Goal: Task Accomplishment & Management: Manage account settings

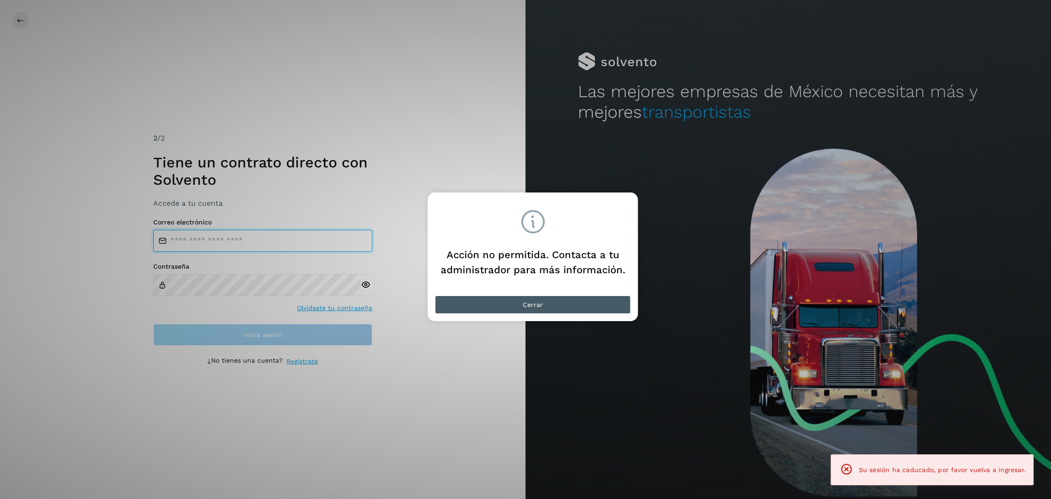
type input "**********"
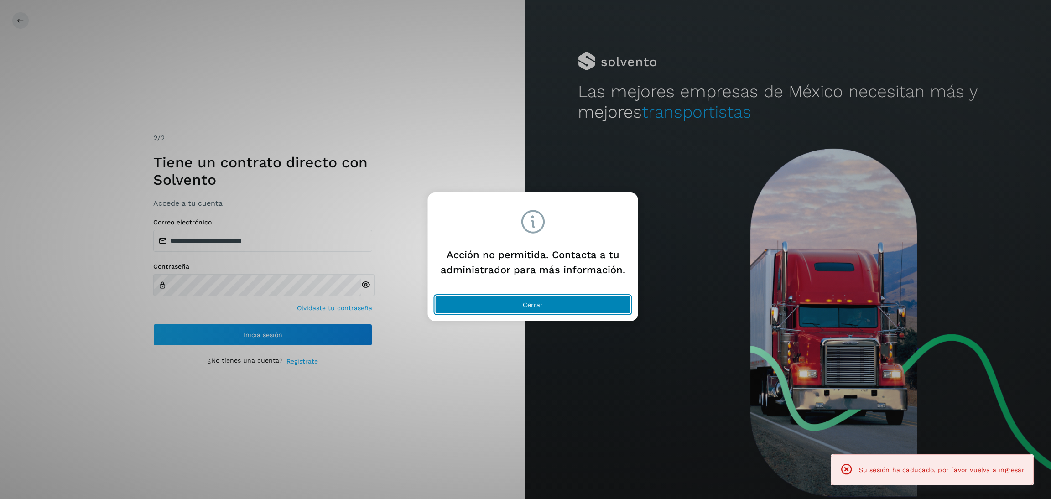
click at [554, 296] on button "Cerrar" at bounding box center [533, 305] width 196 height 18
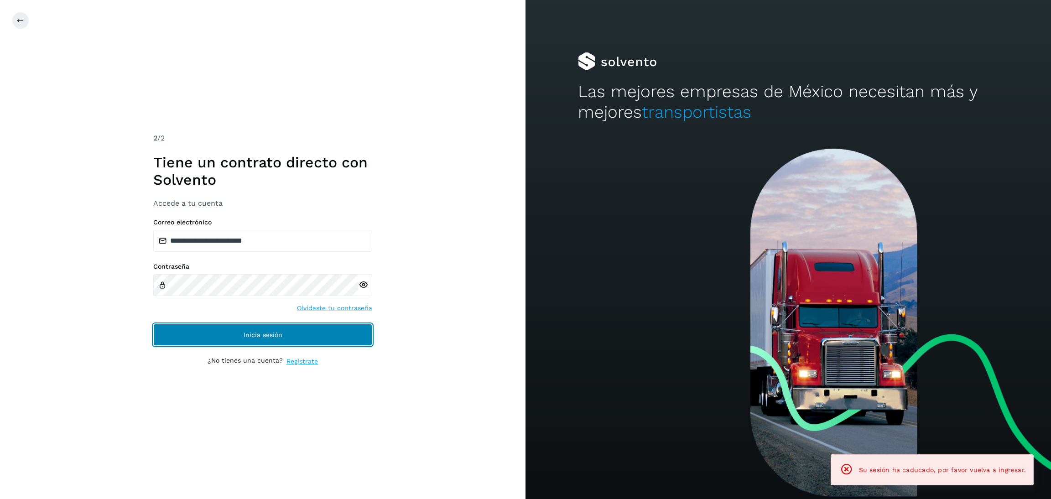
click at [352, 336] on button "Inicia sesión" at bounding box center [262, 335] width 219 height 22
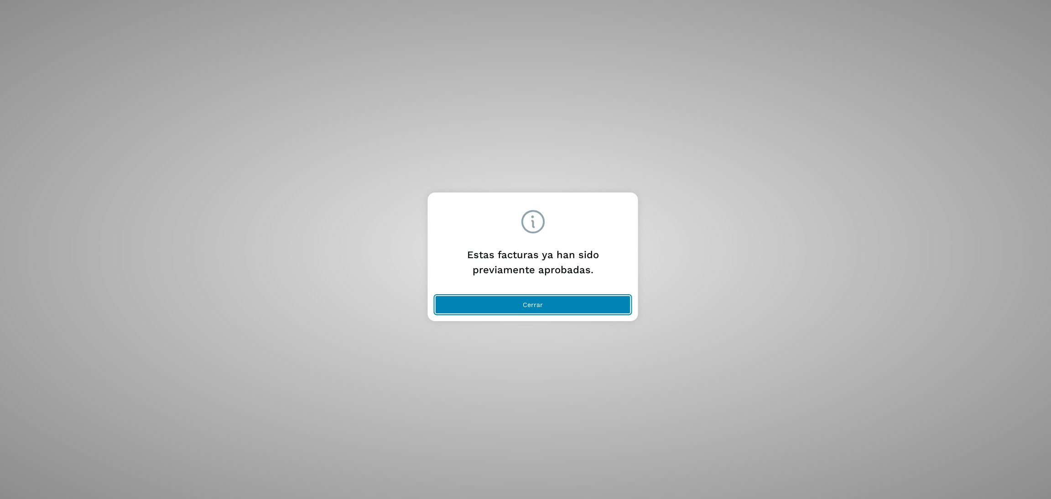
click at [579, 309] on button "Cerrar" at bounding box center [533, 305] width 196 height 18
